Goal: Task Accomplishment & Management: Manage account settings

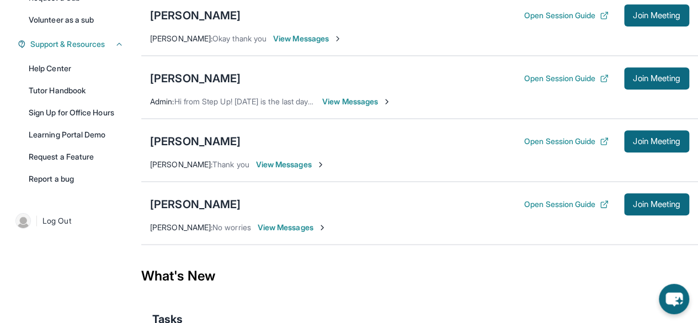
scroll to position [311, 0]
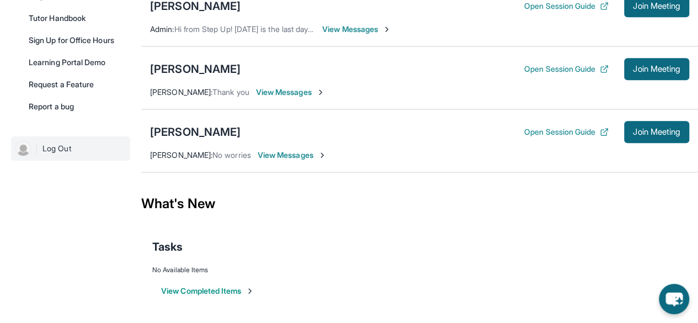
click at [60, 158] on link "| Log Out" at bounding box center [70, 148] width 119 height 24
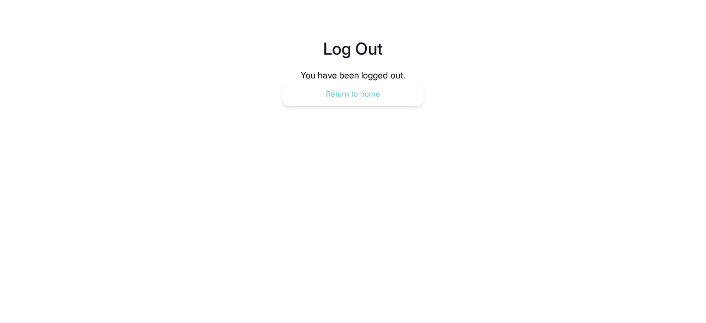
click at [324, 99] on button "Return to home" at bounding box center [352, 94] width 141 height 24
